Goal: Register for event/course

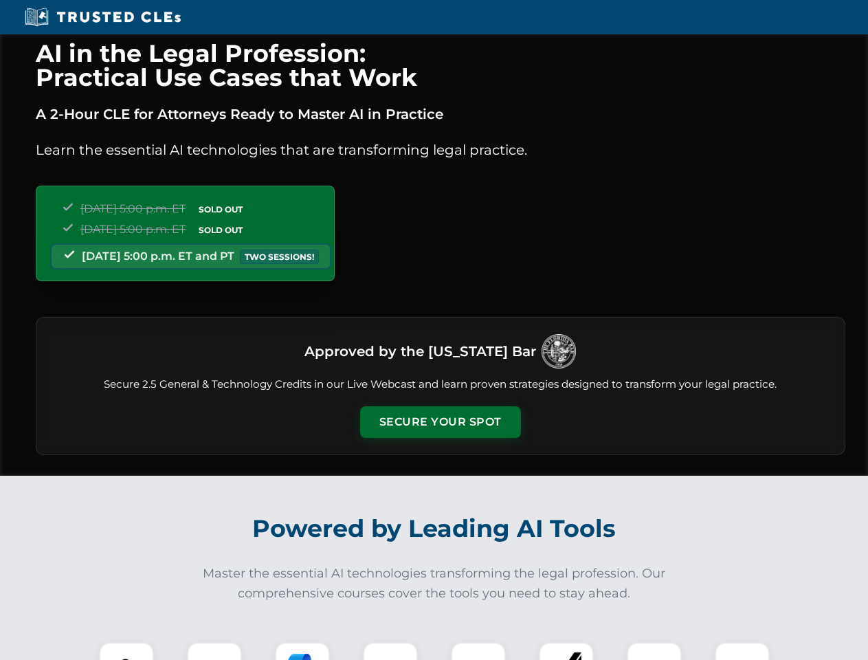
click at [440, 422] on button "Secure Your Spot" at bounding box center [440, 422] width 161 height 32
click at [126, 651] on img at bounding box center [127, 670] width 40 height 40
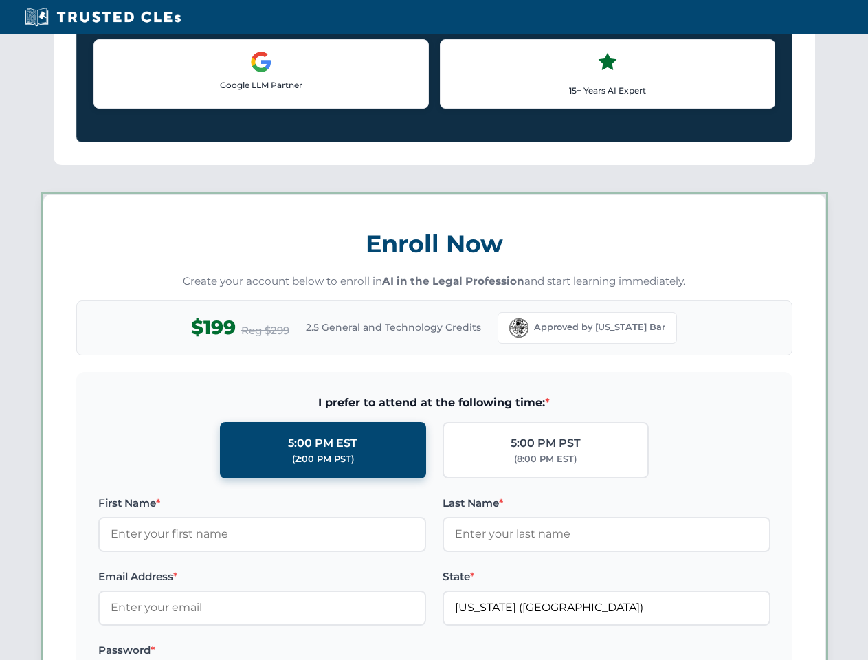
click at [302, 651] on label "Password *" at bounding box center [262, 650] width 328 height 16
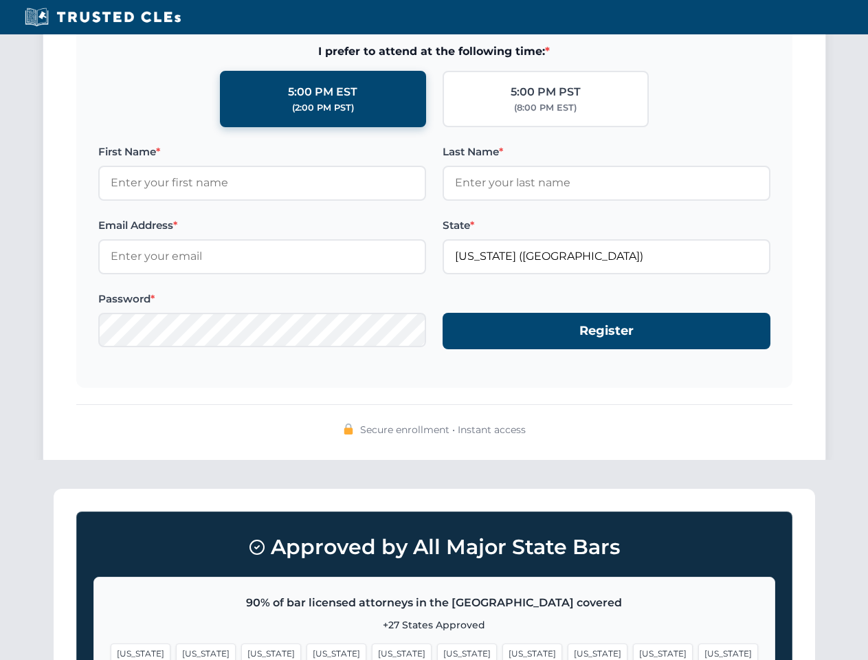
click at [633, 651] on span "[US_STATE]" at bounding box center [663, 653] width 60 height 20
